Goal: Answer question/provide support: Share knowledge or assist other users

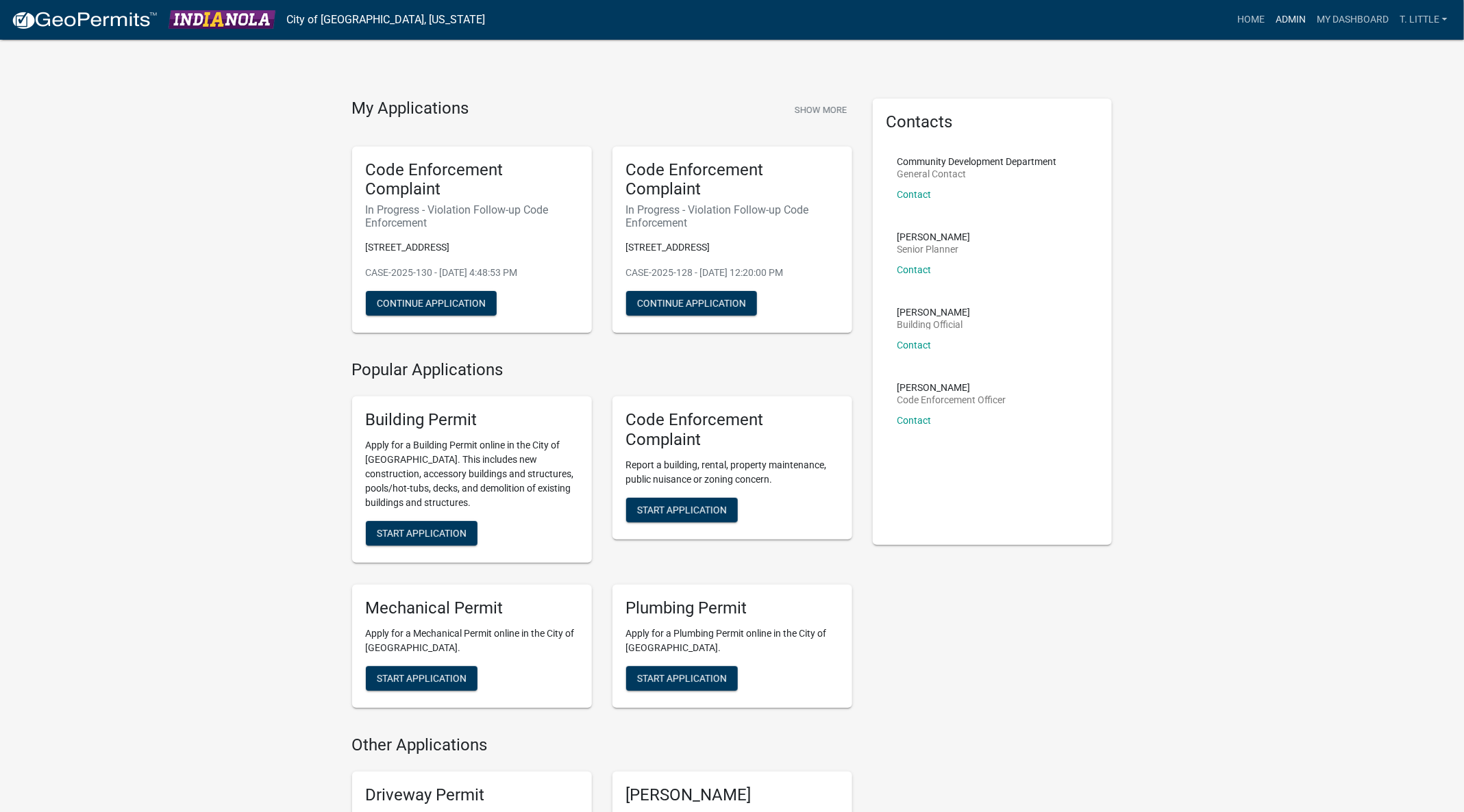
click at [1290, 14] on link "Admin" at bounding box center [1290, 20] width 41 height 26
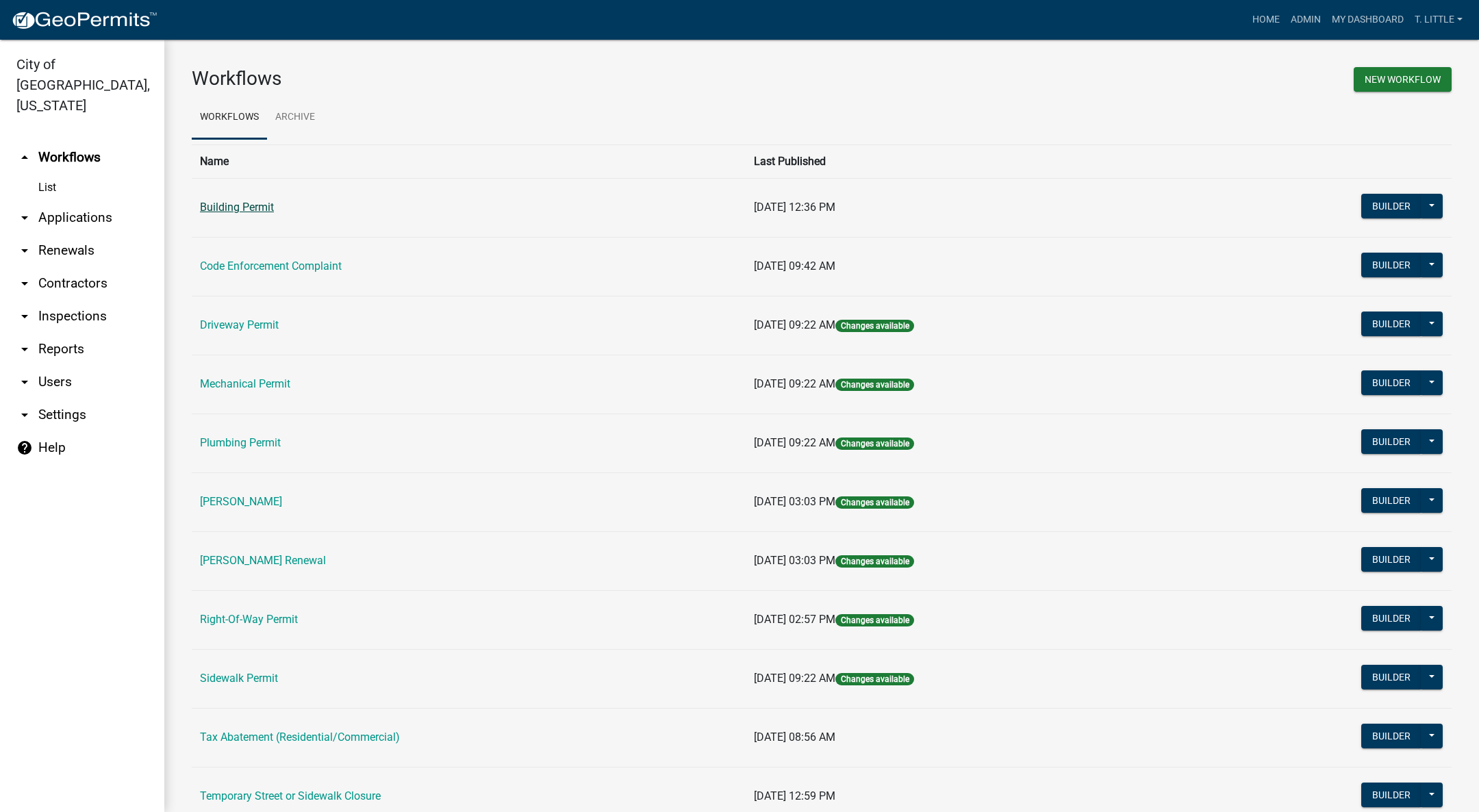
click at [206, 210] on link "Building Permit" at bounding box center [237, 207] width 74 height 13
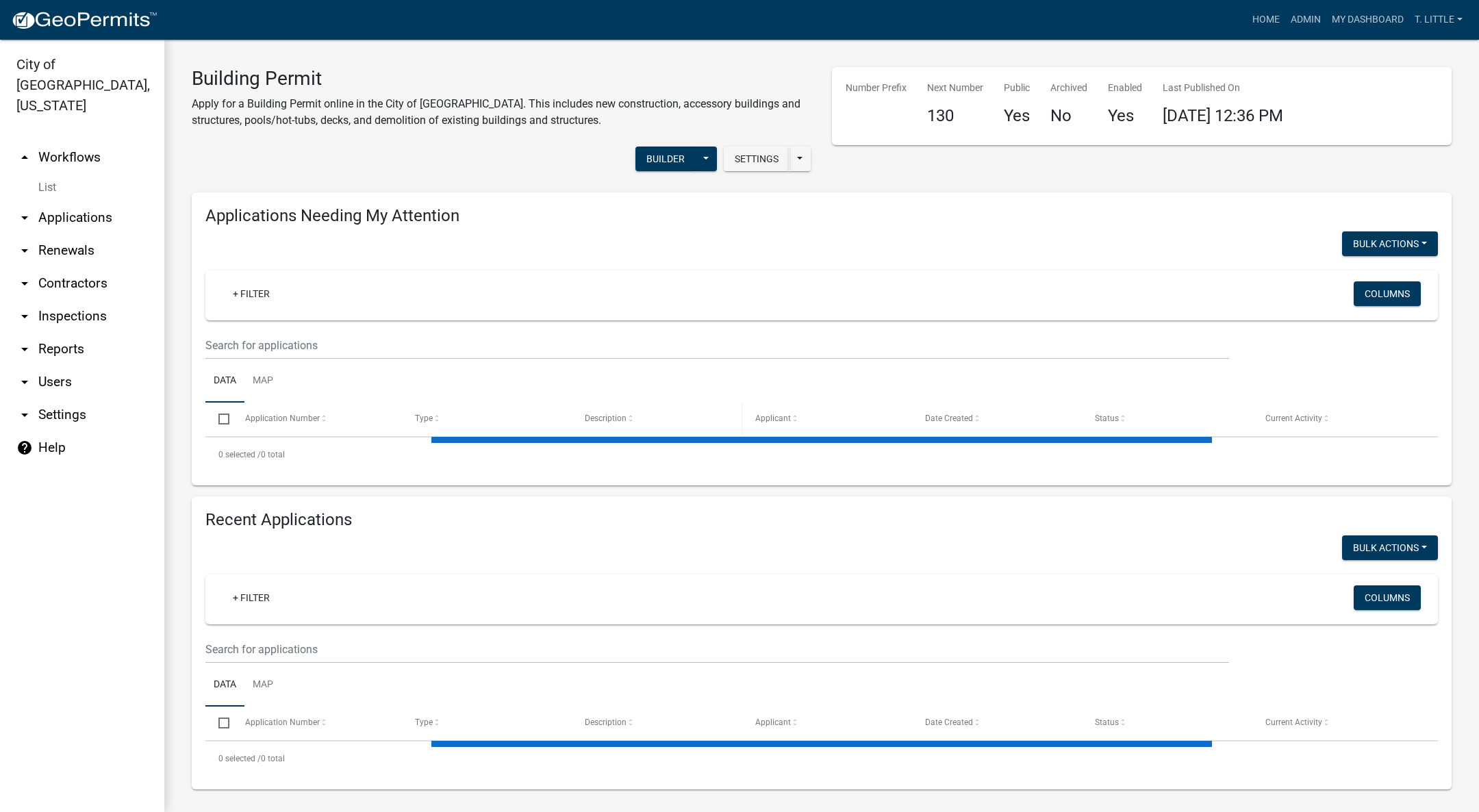
select select "3: 100"
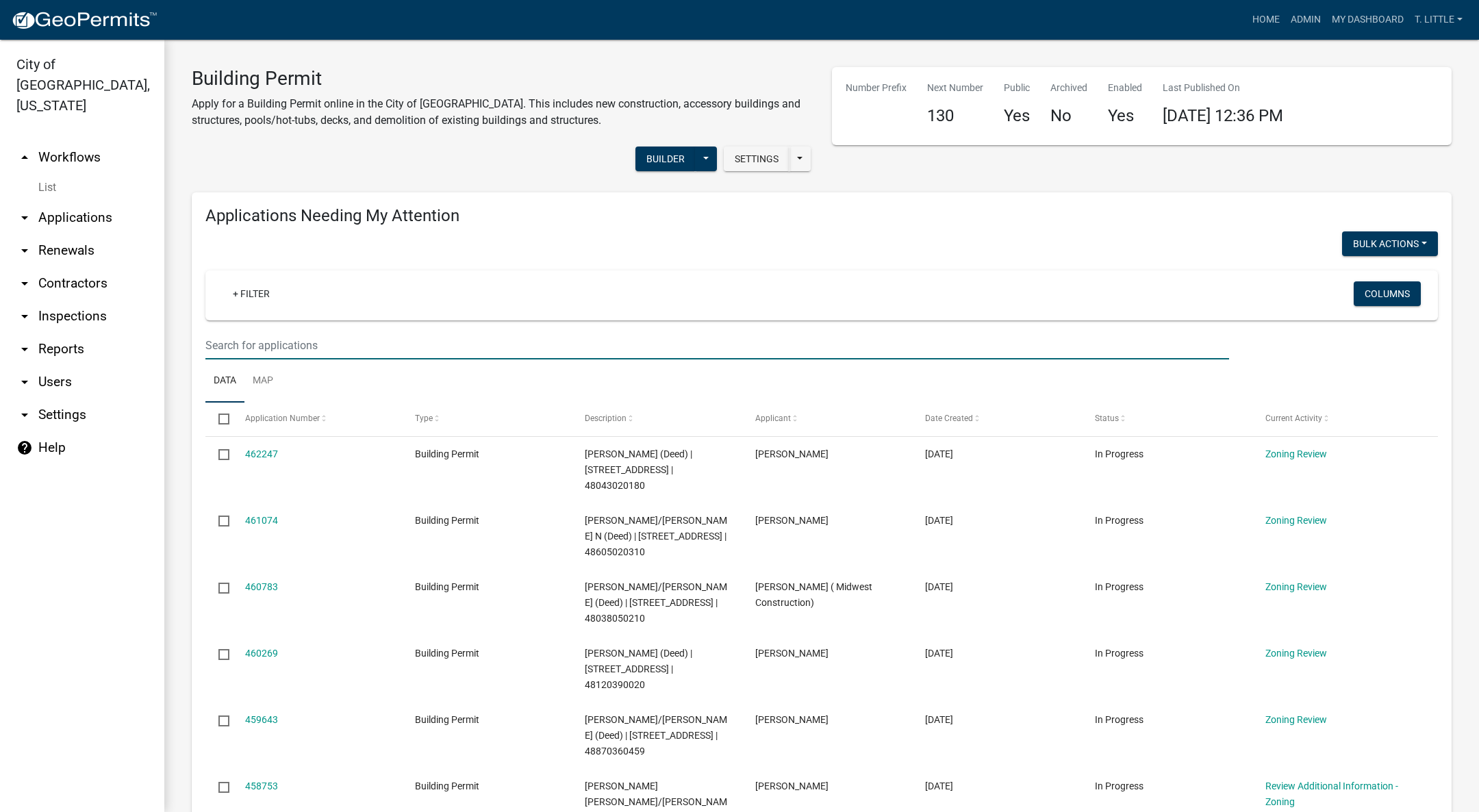
click at [608, 342] on input "text" at bounding box center [717, 346] width 1024 height 28
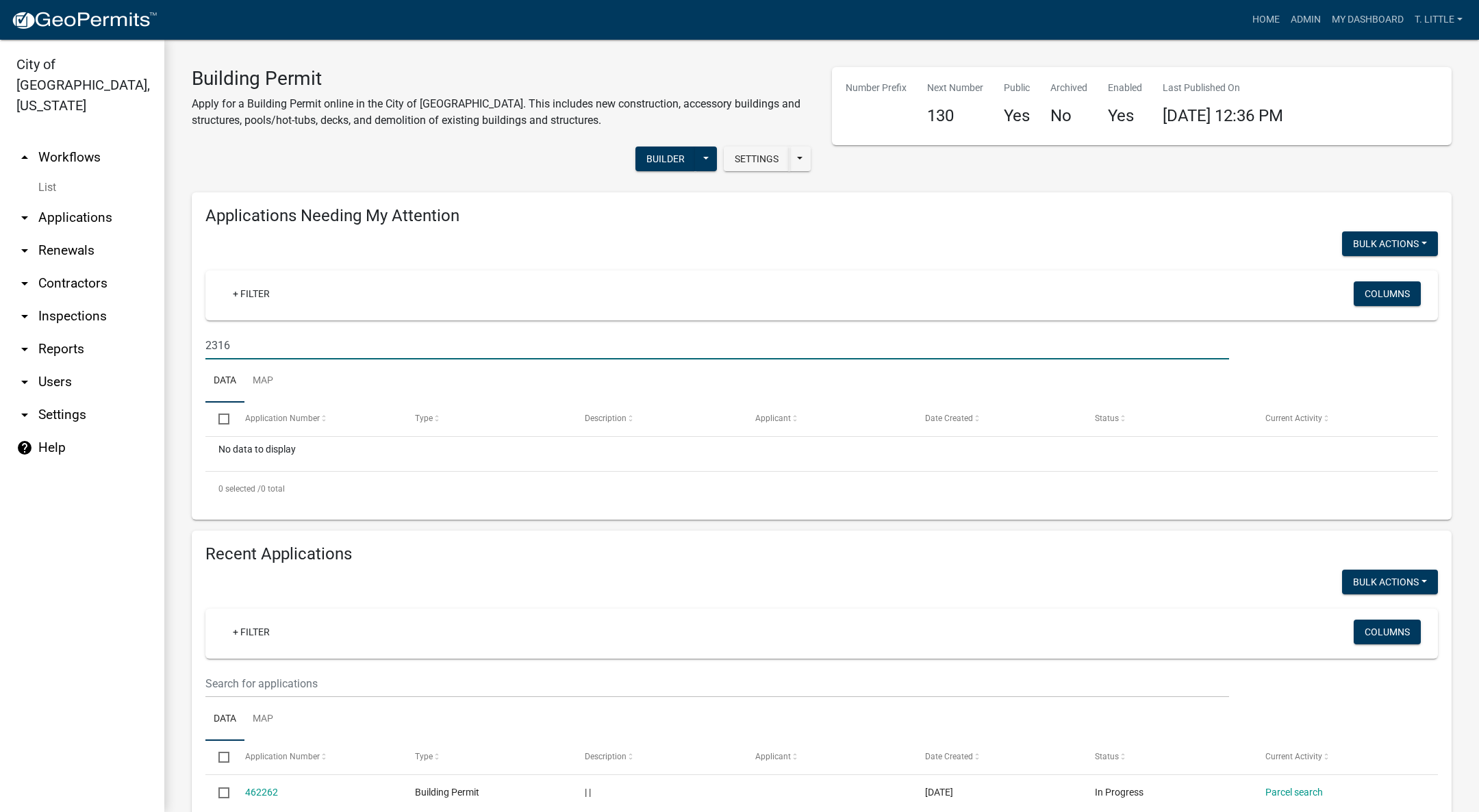
type input "2316"
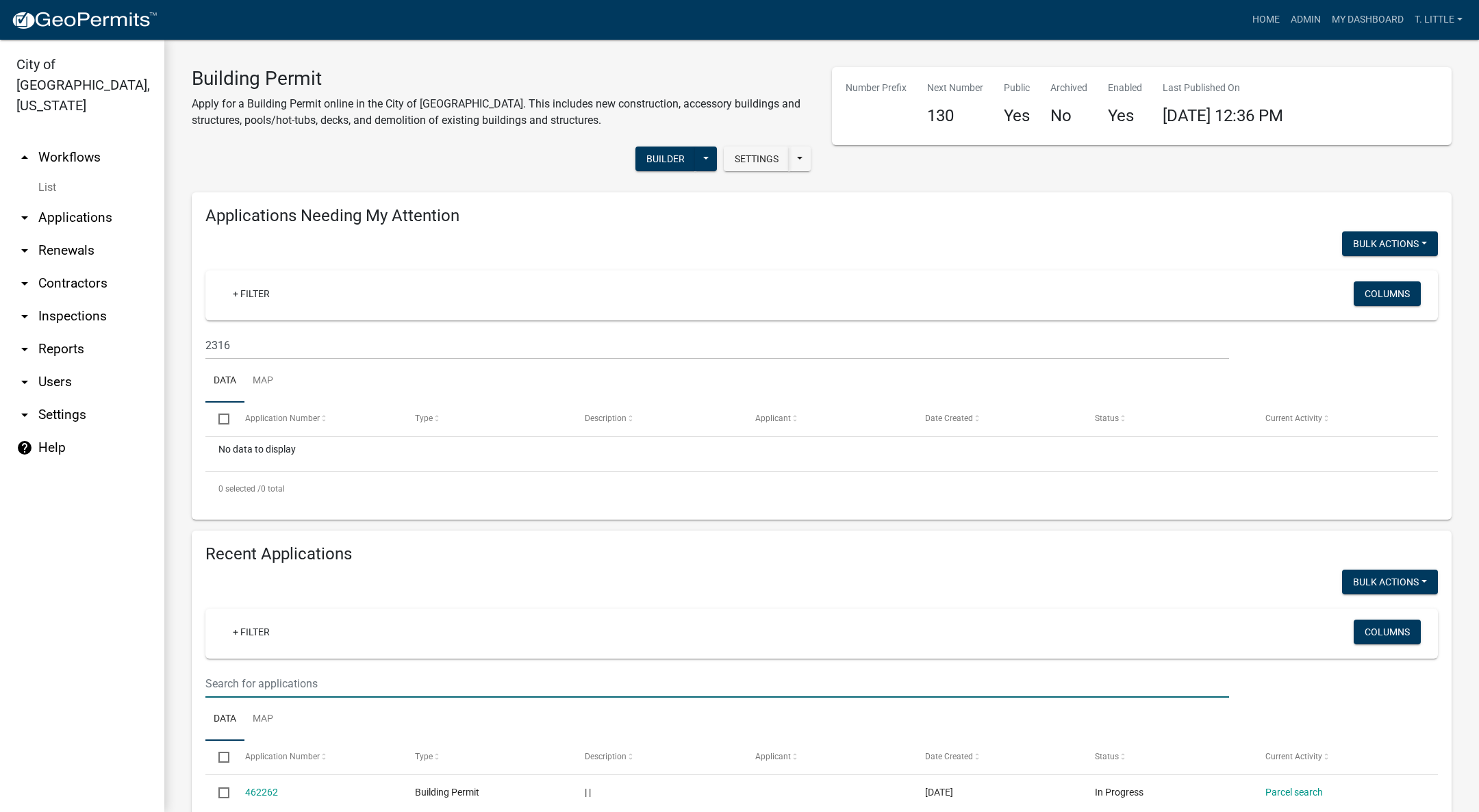
click at [540, 675] on input "text" at bounding box center [717, 684] width 1024 height 28
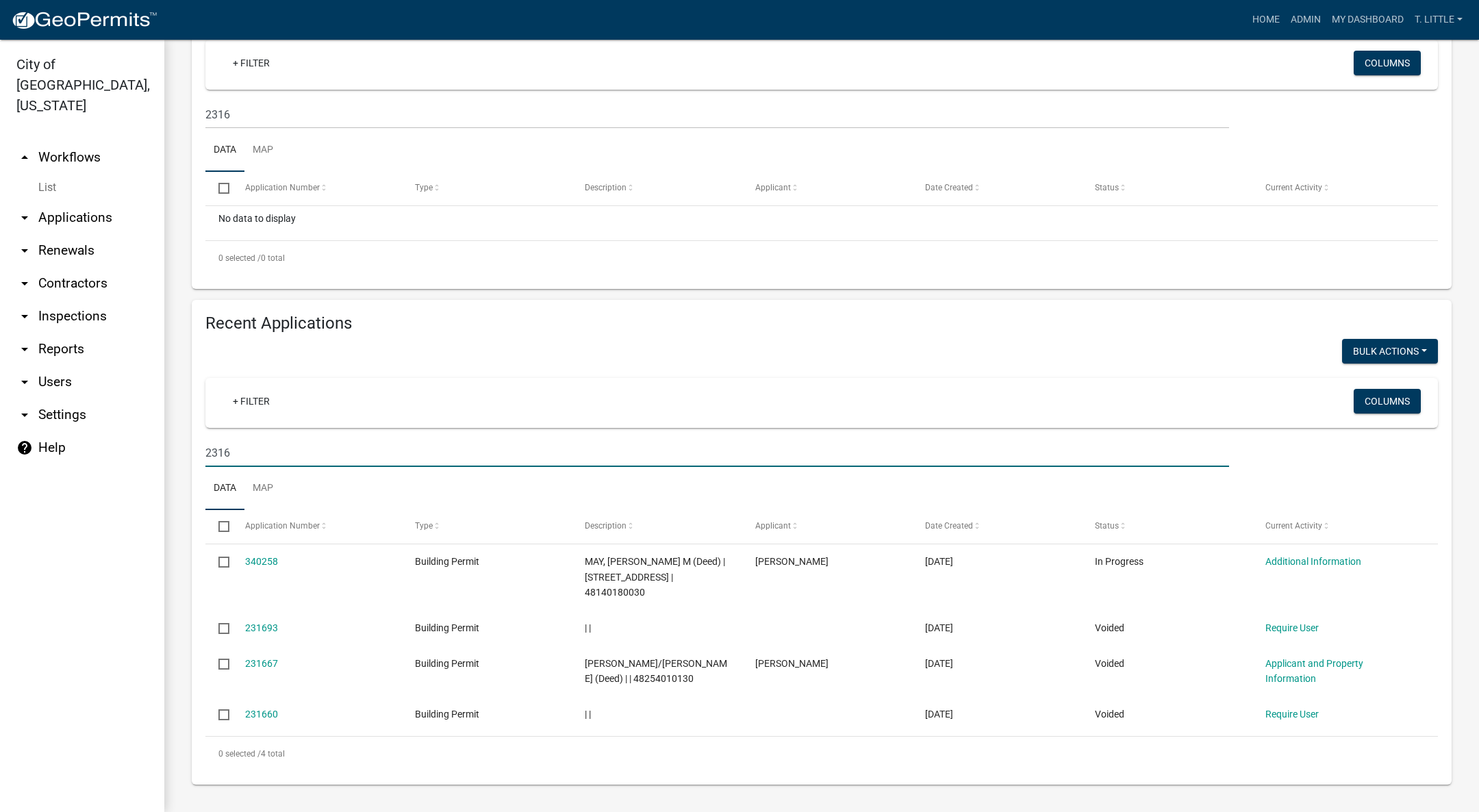
scroll to position [214, 0]
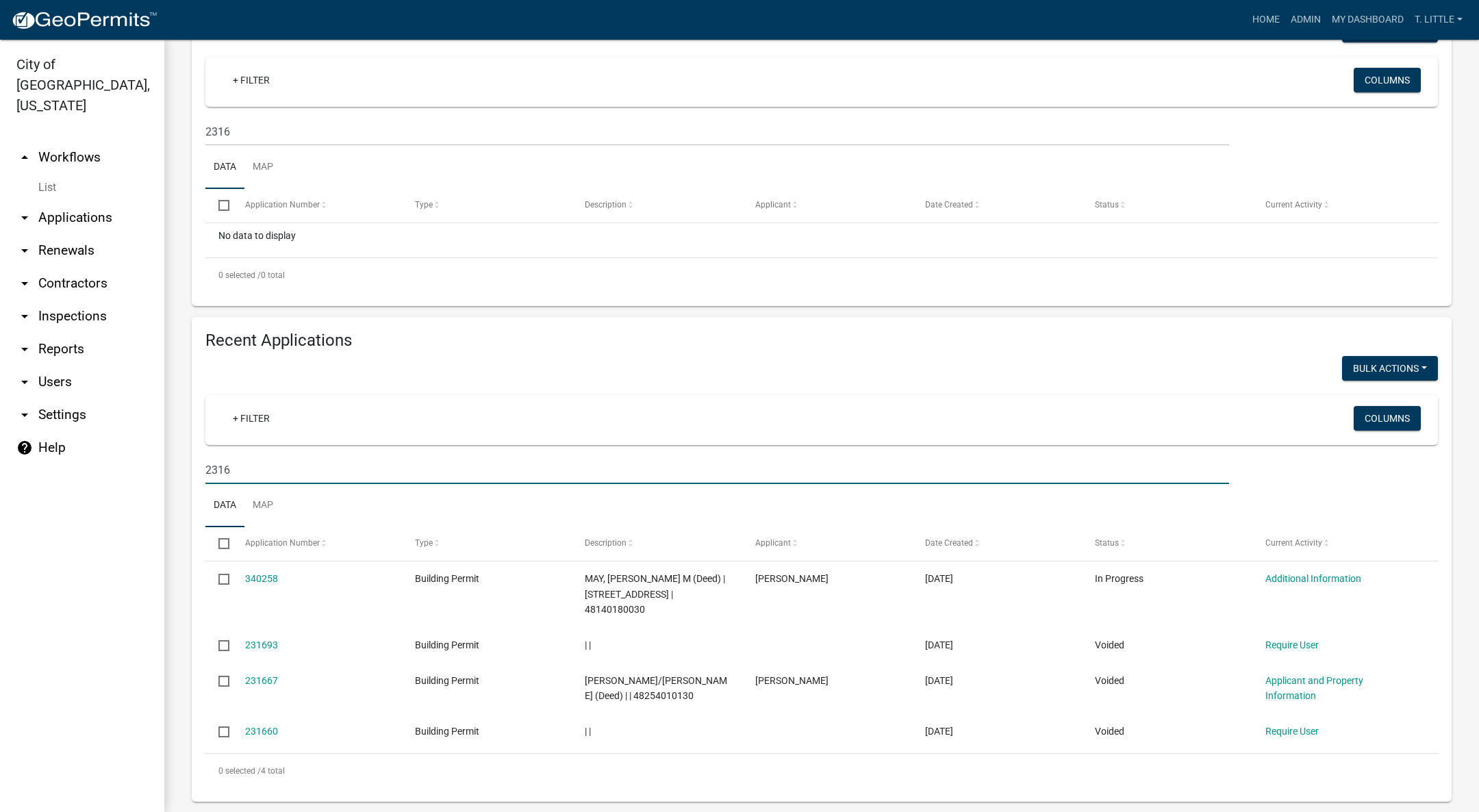
type input "2316"
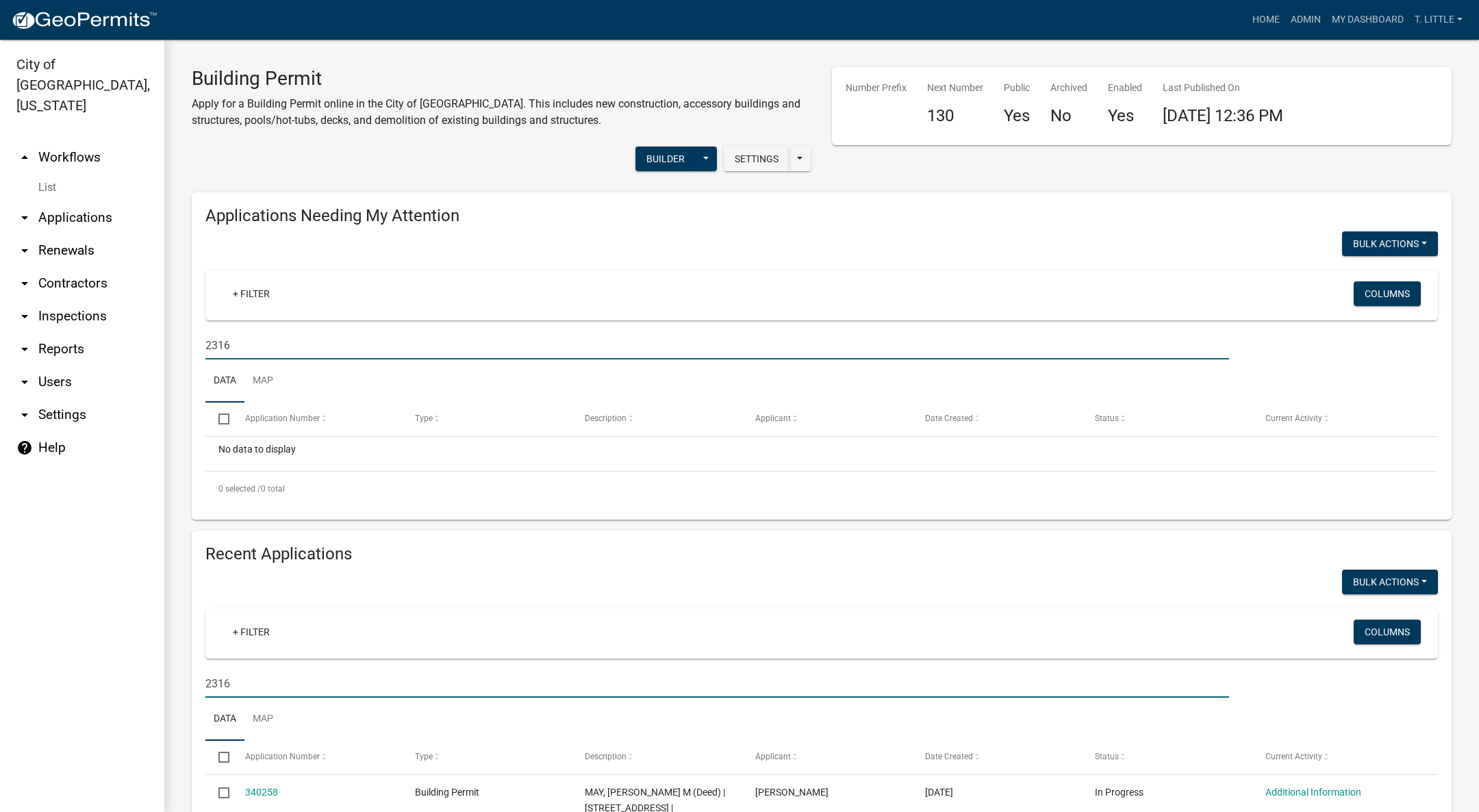
click at [324, 345] on input "2316" at bounding box center [717, 346] width 1024 height 28
click at [1316, 14] on link "Admin" at bounding box center [1306, 20] width 41 height 26
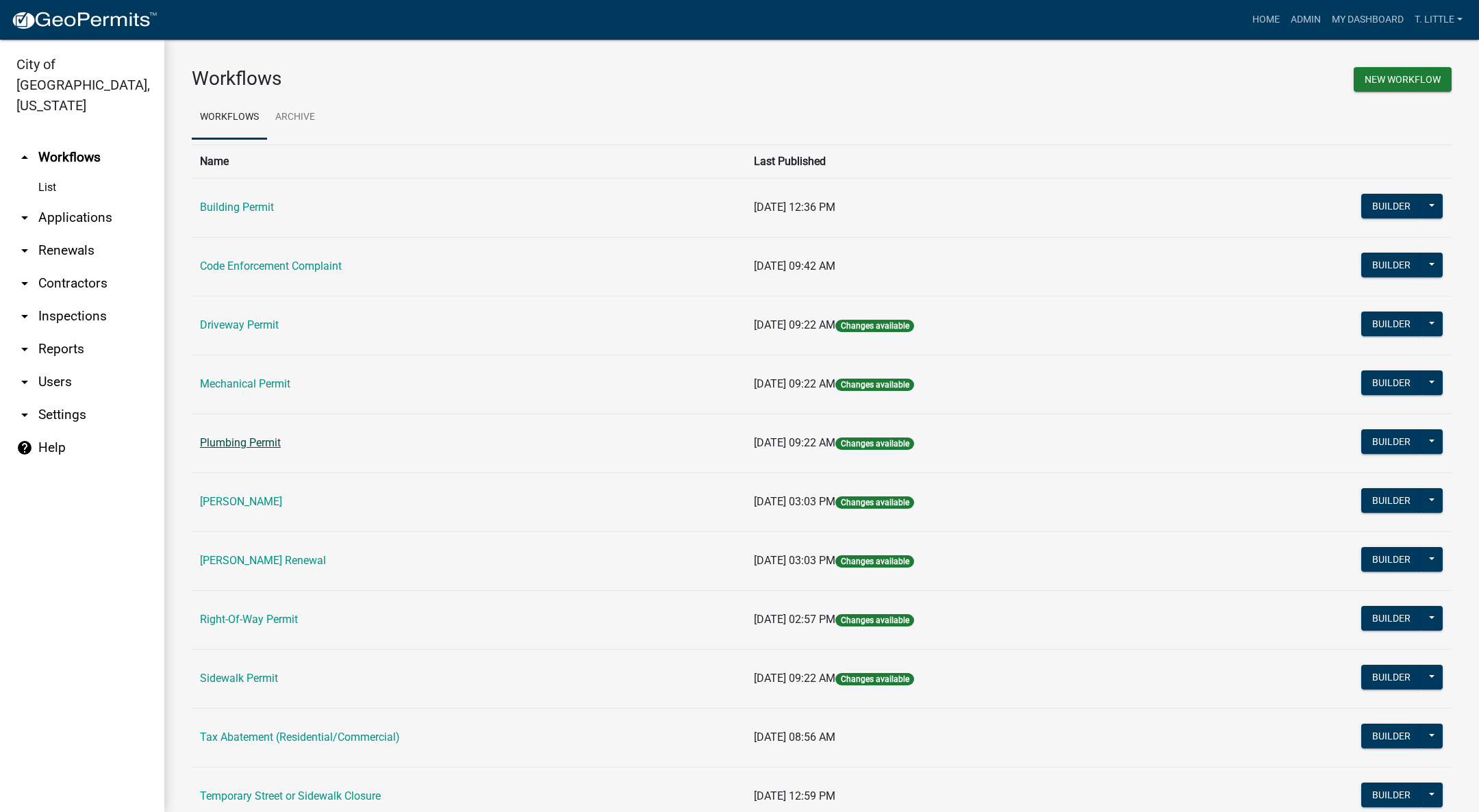
click at [225, 438] on link "Plumbing Permit" at bounding box center [240, 442] width 81 height 13
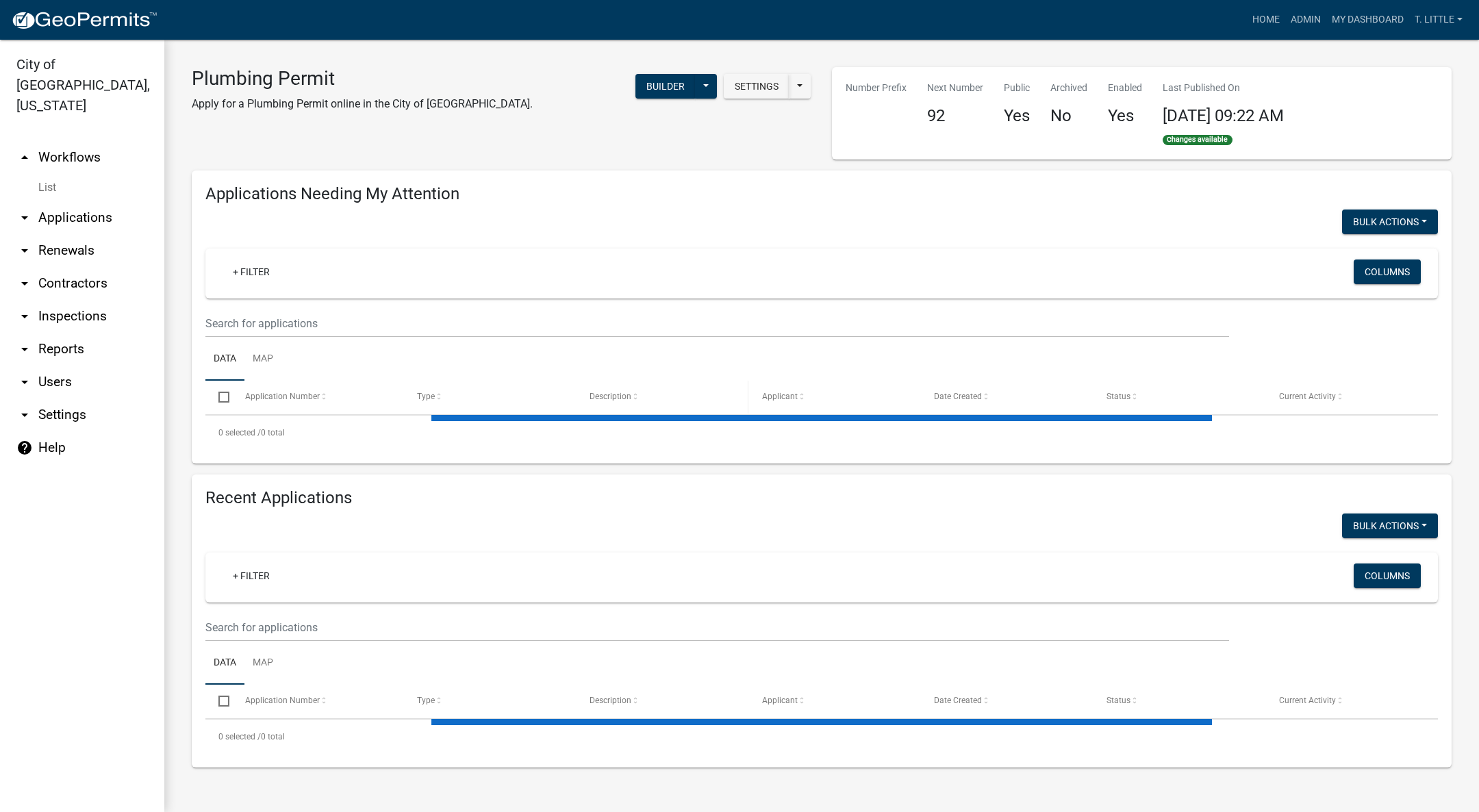
select select "3: 100"
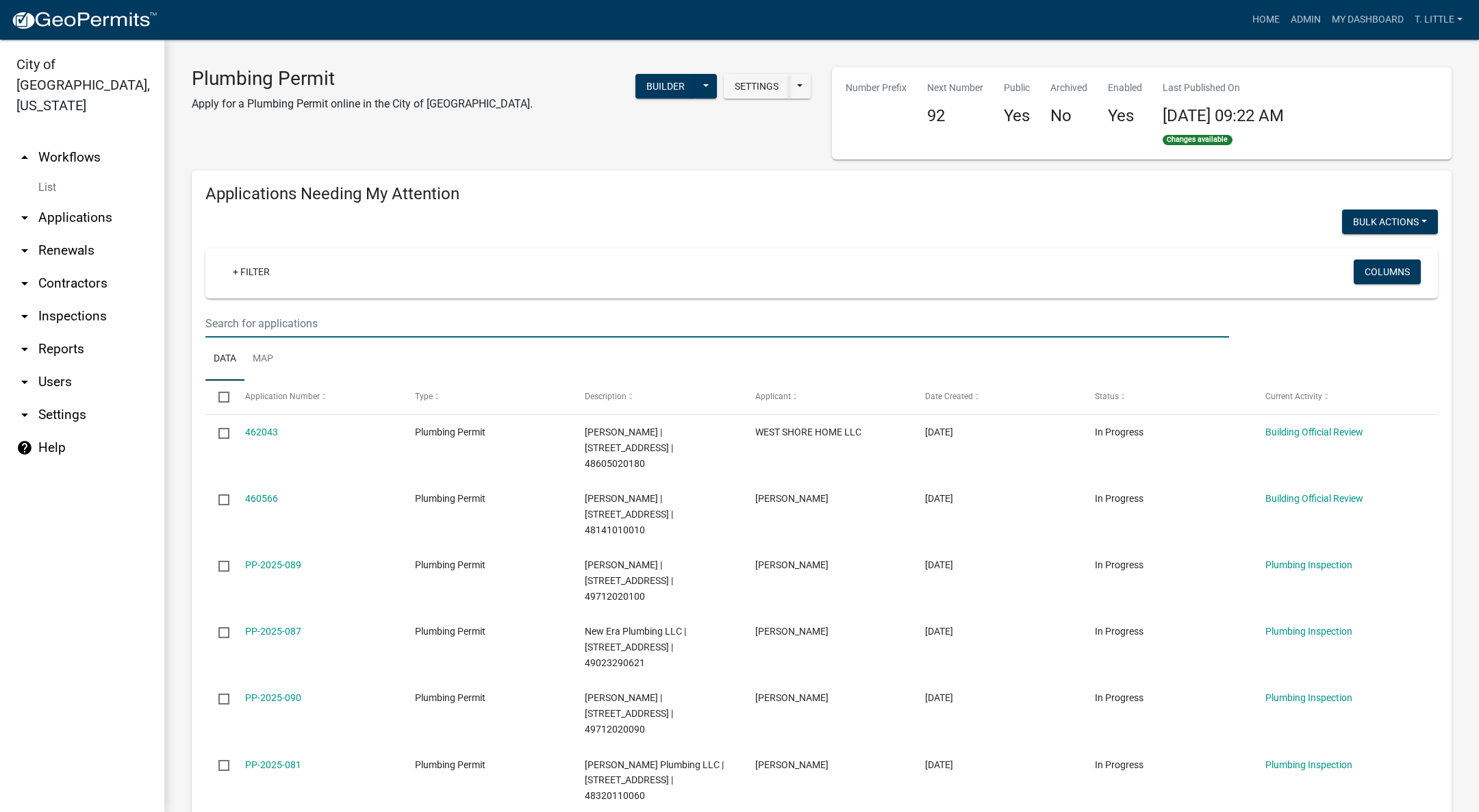
click at [388, 310] on input "text" at bounding box center [717, 324] width 1024 height 28
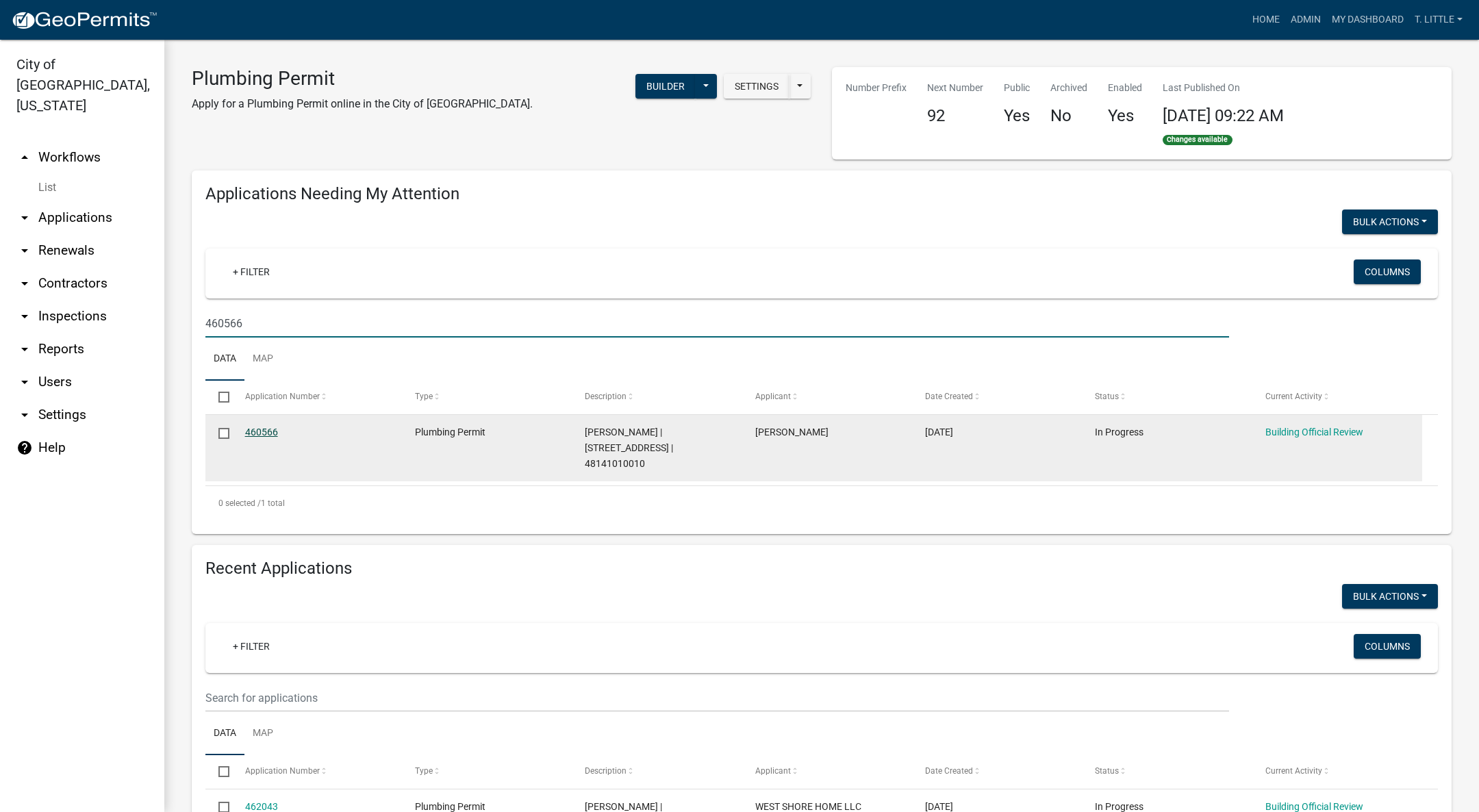
type input "460566"
click at [265, 427] on link "460566" at bounding box center [261, 432] width 33 height 11
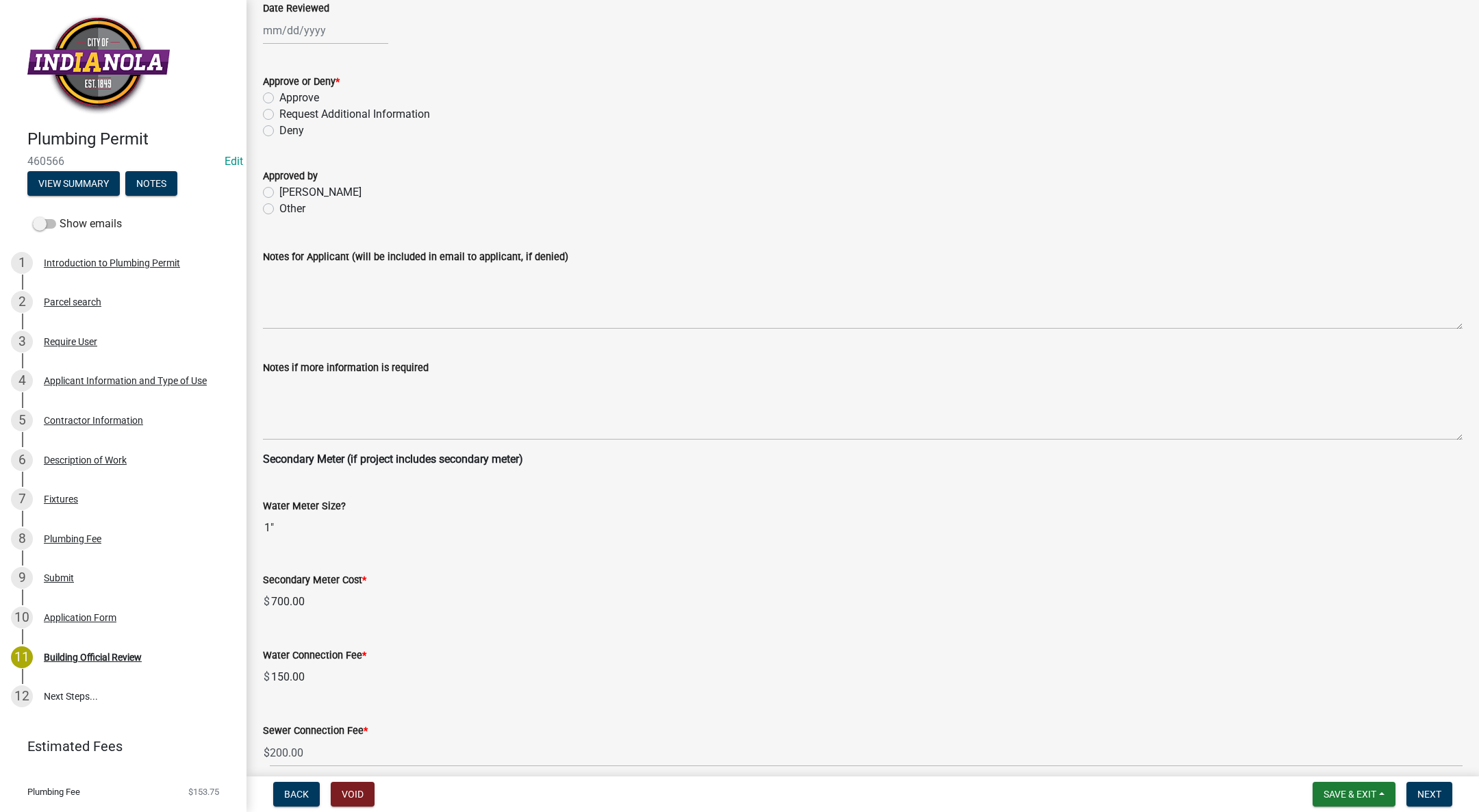
scroll to position [234, 0]
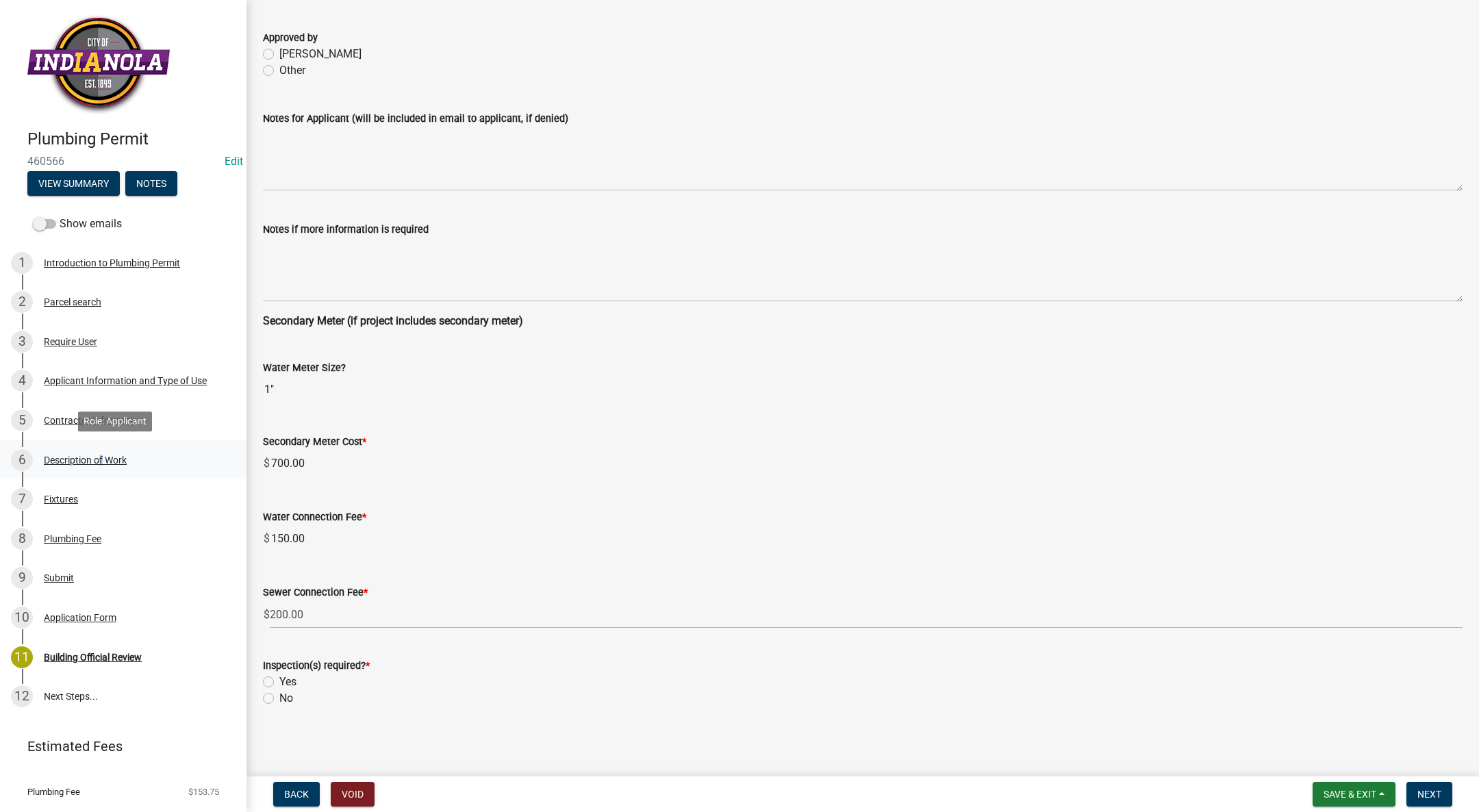
click at [97, 457] on div "Description of Work" at bounding box center [85, 460] width 83 height 10
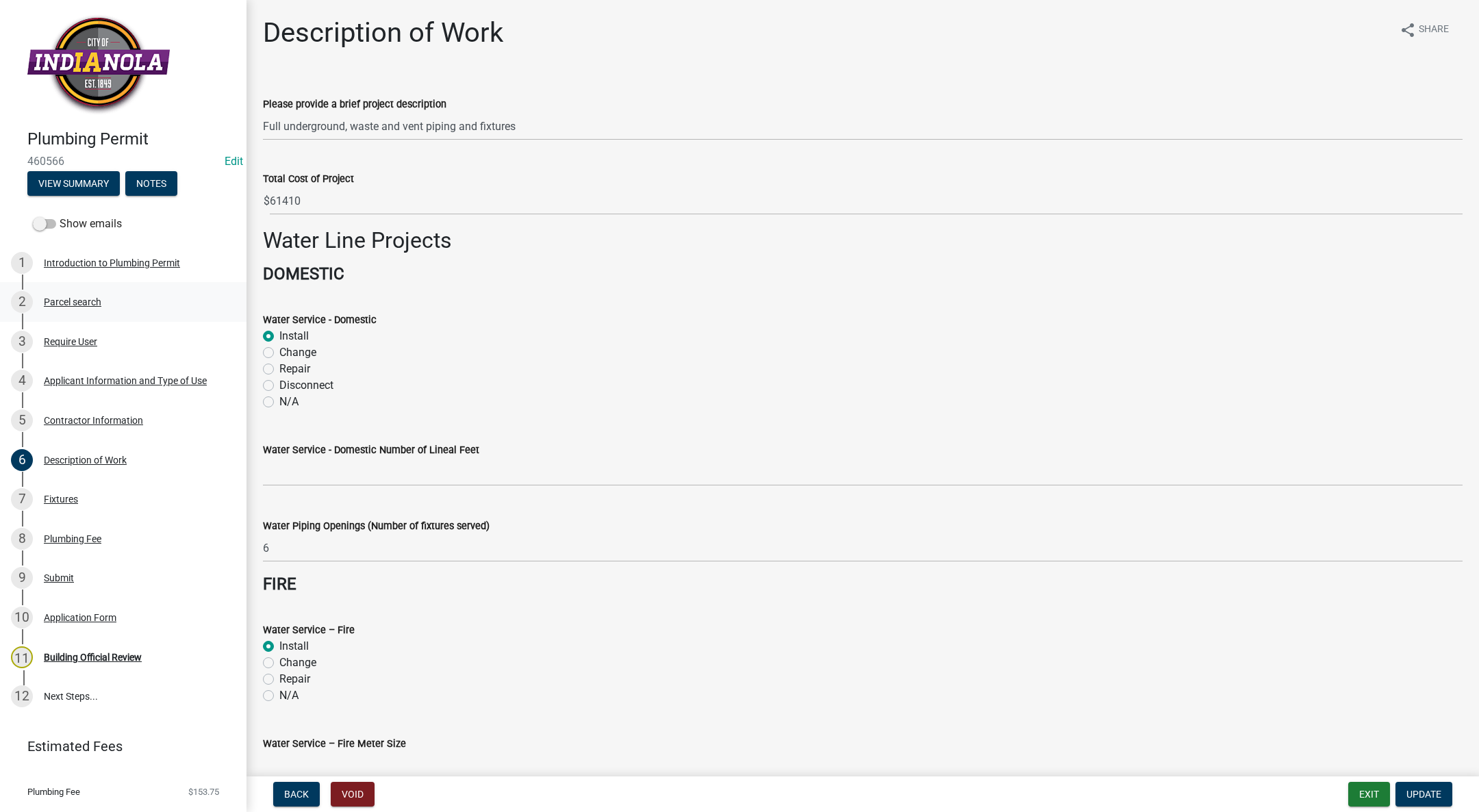
click at [79, 301] on div "Parcel search" at bounding box center [73, 302] width 58 height 10
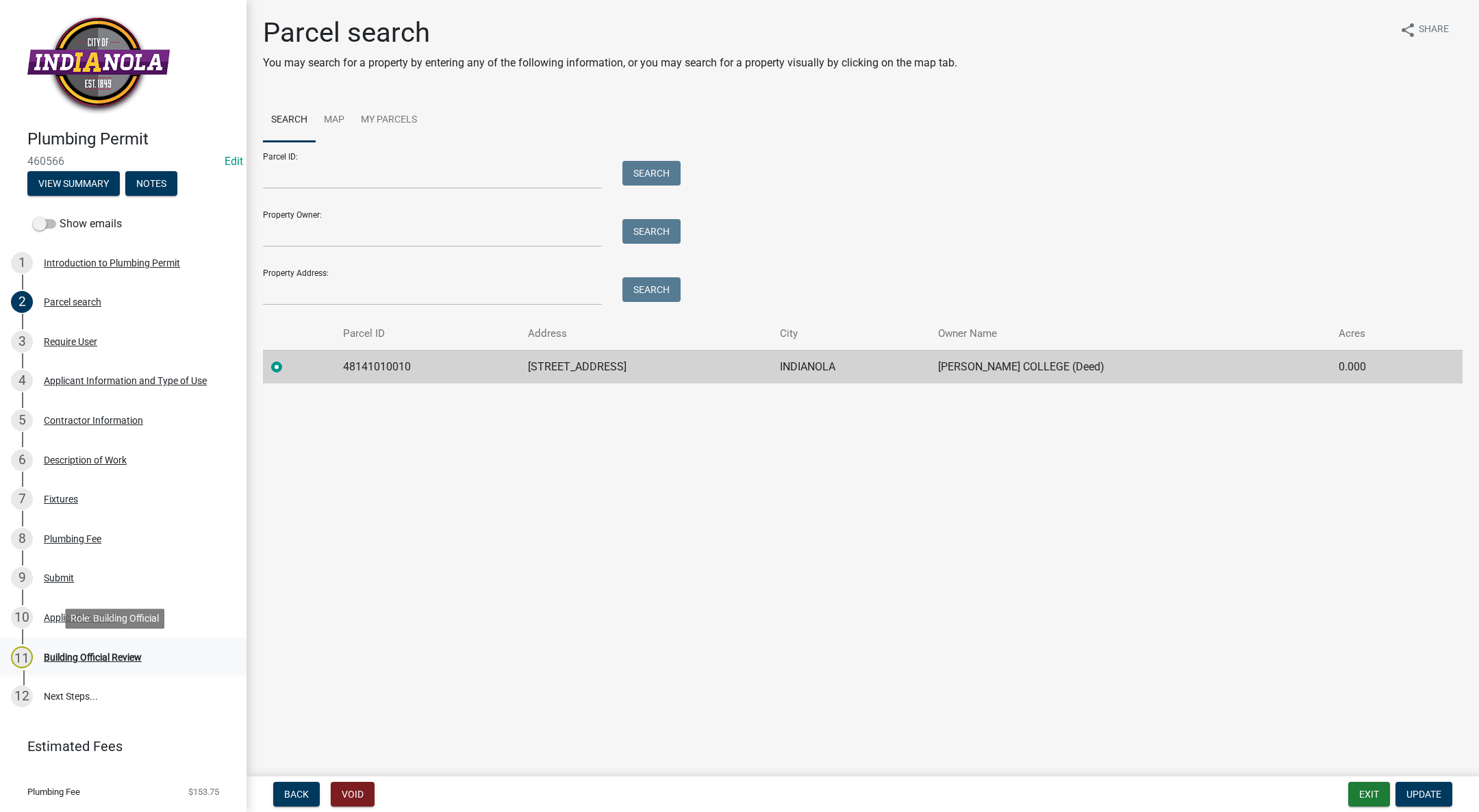
click at [99, 660] on div "Building Official Review" at bounding box center [93, 658] width 98 height 10
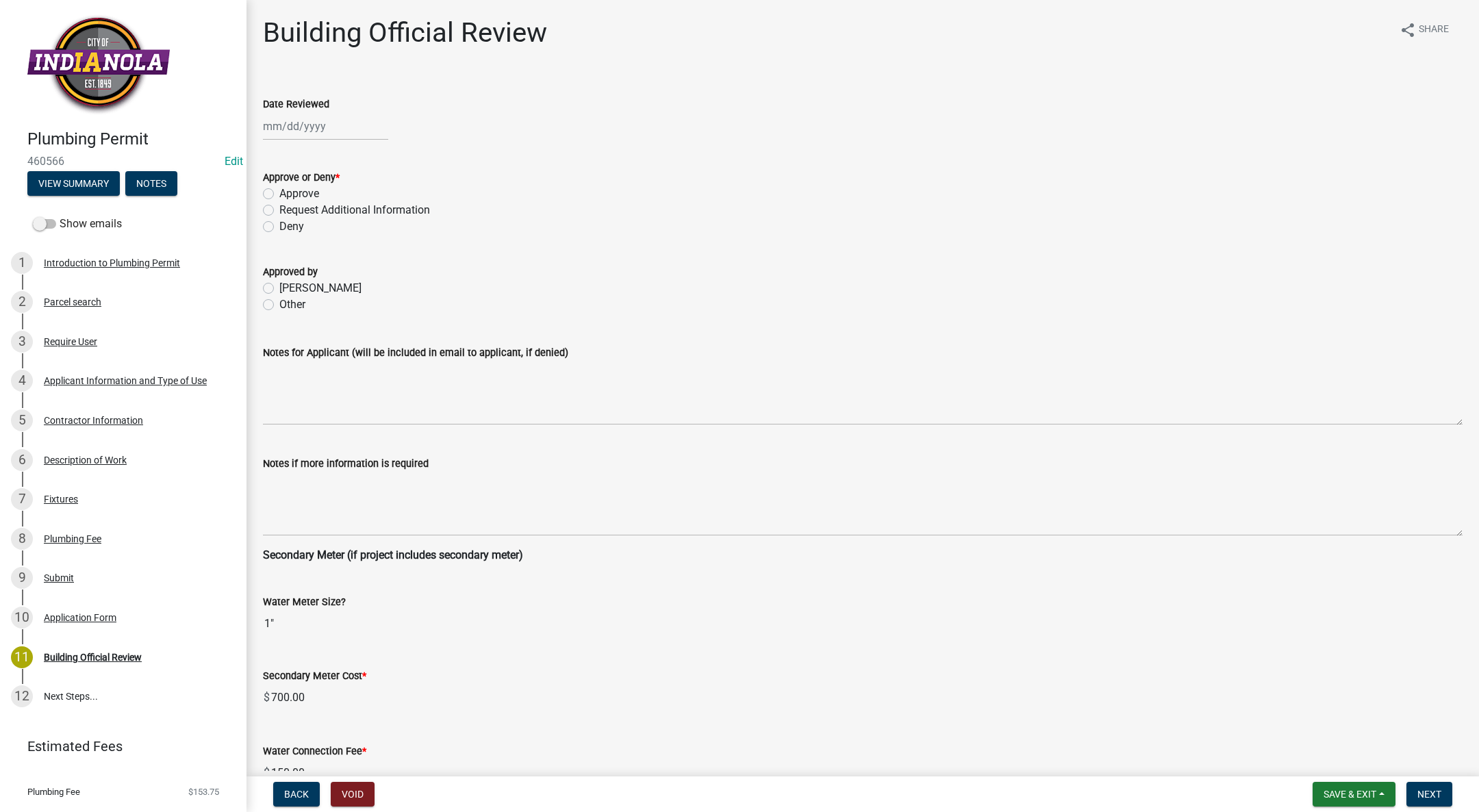
click at [292, 123] on div at bounding box center [325, 126] width 125 height 28
select select "8"
select select "2025"
click at [277, 238] on div "11" at bounding box center [277, 243] width 22 height 22
type input "[DATE]"
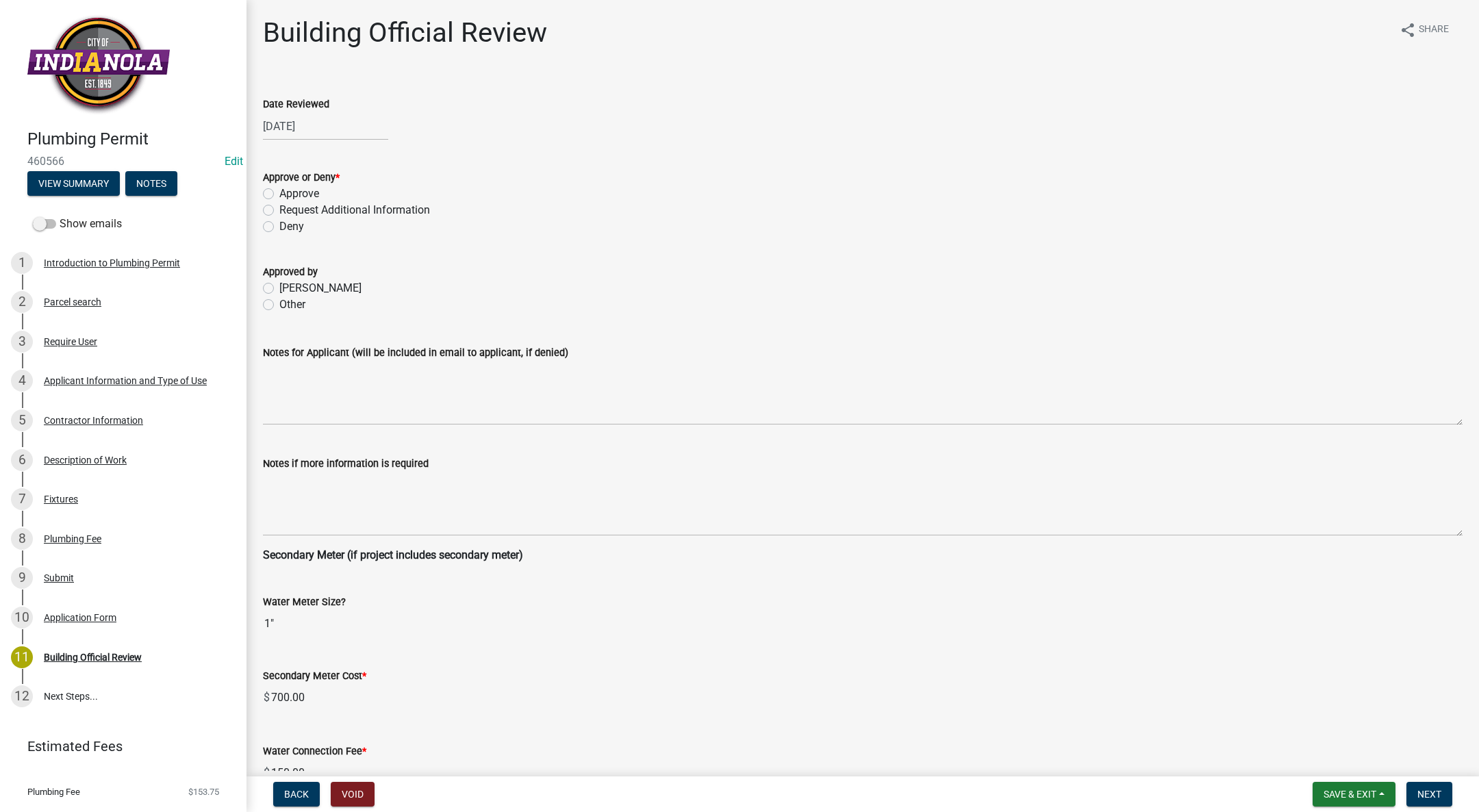
click at [279, 188] on label "Approve" at bounding box center [299, 194] width 40 height 16
click at [279, 188] on input "Approve" at bounding box center [283, 190] width 9 height 9
radio input "true"
click at [279, 287] on label "[PERSON_NAME]" at bounding box center [320, 288] width 82 height 16
click at [279, 287] on input "[PERSON_NAME]" at bounding box center [283, 284] width 9 height 9
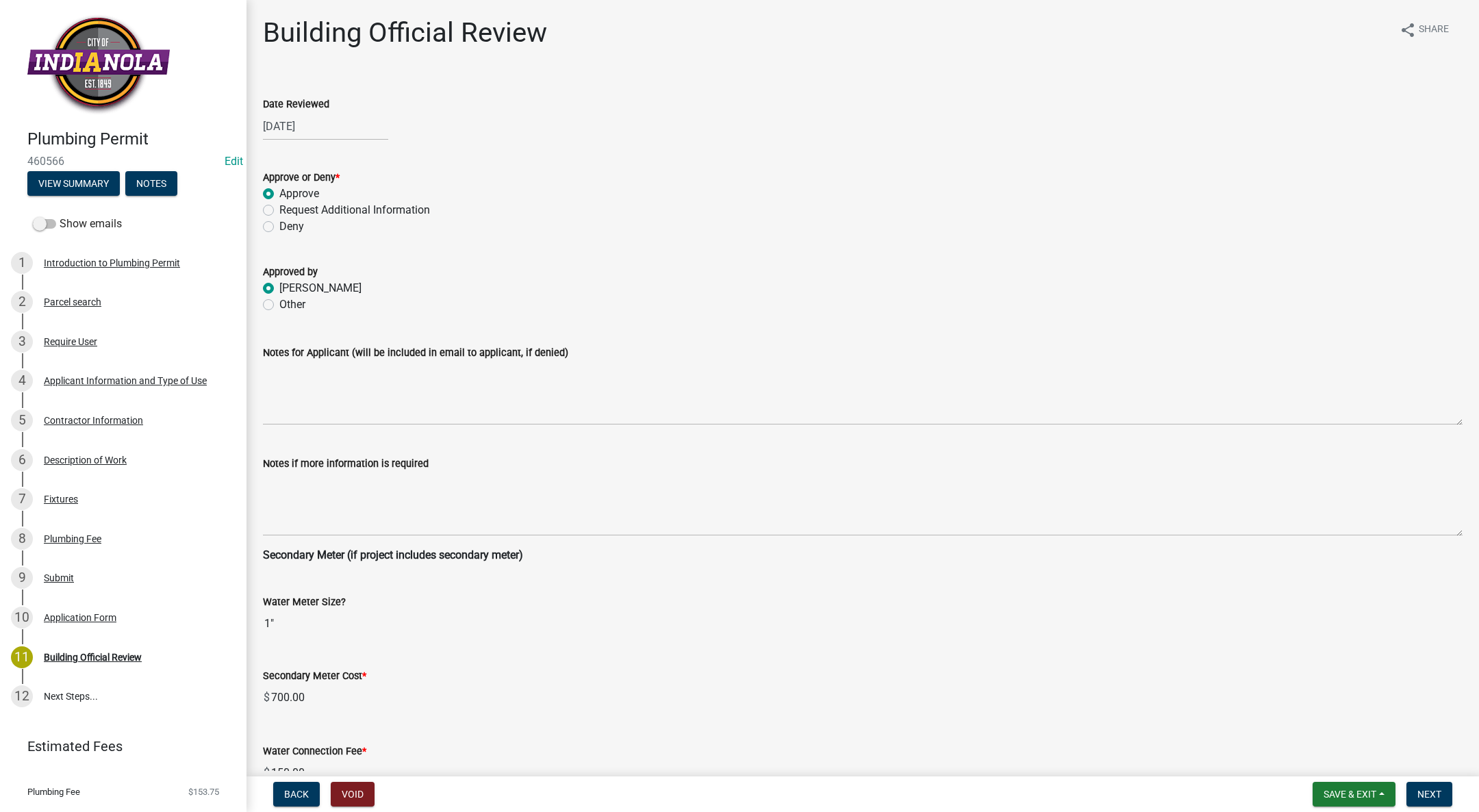
radio input "true"
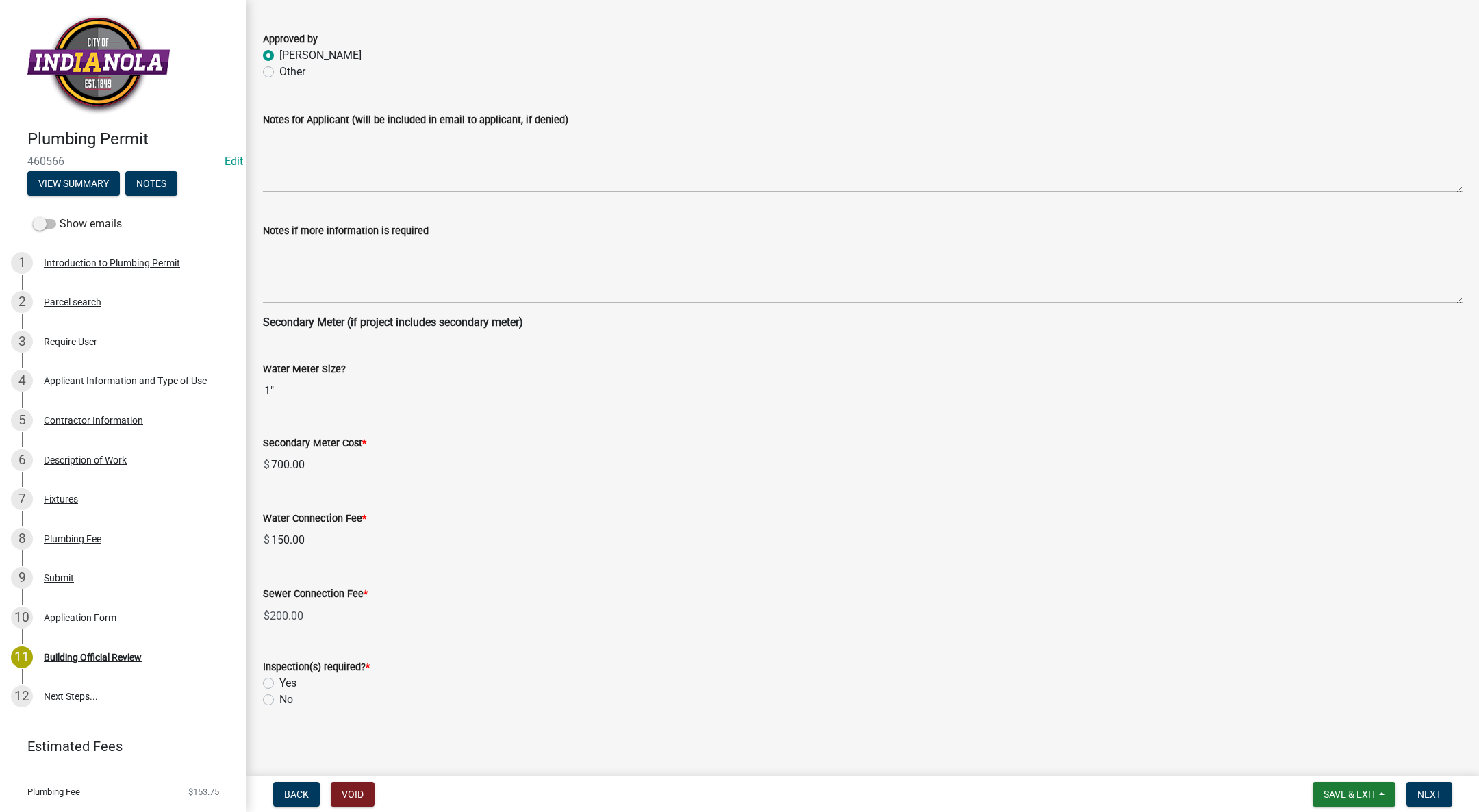
scroll to position [234, 0]
drag, startPoint x: 269, startPoint y: 678, endPoint x: 282, endPoint y: 680, distance: 12.5
click at [279, 677] on label "Yes" at bounding box center [287, 682] width 17 height 16
click at [279, 677] on input "Yes" at bounding box center [283, 678] width 9 height 9
radio input "true"
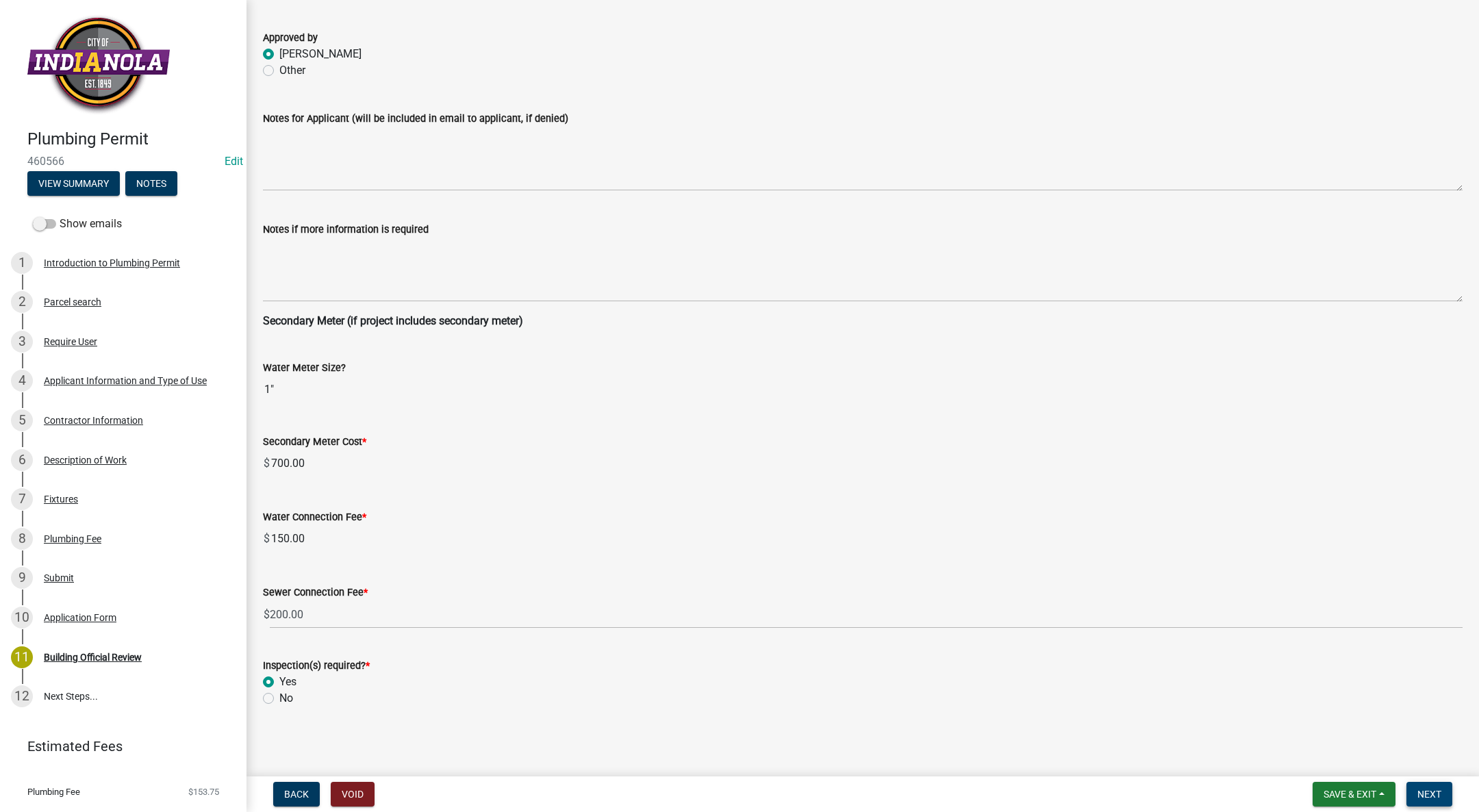
click at [1428, 789] on span "Next" at bounding box center [1430, 794] width 24 height 11
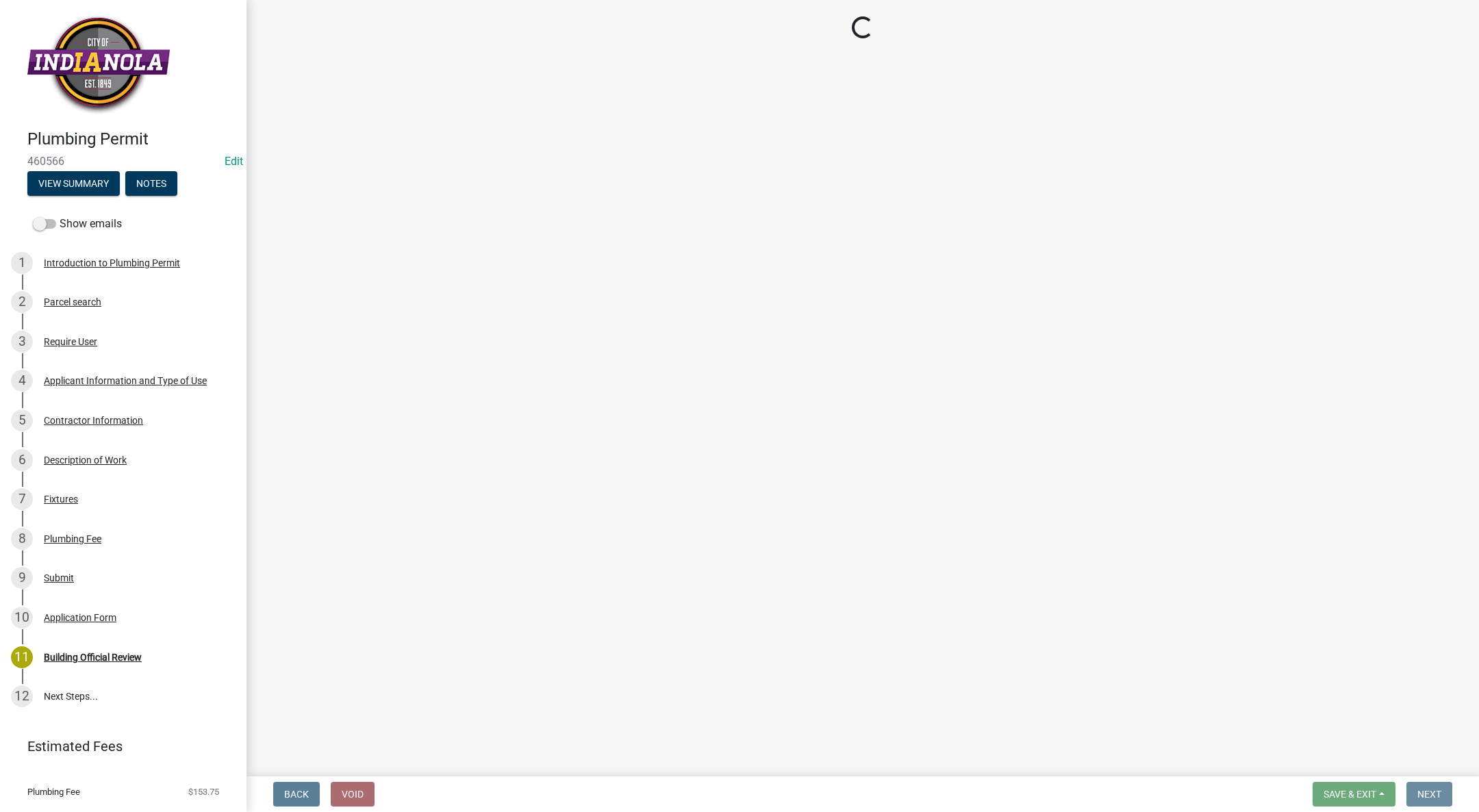
scroll to position [0, 0]
